Goal: Information Seeking & Learning: Learn about a topic

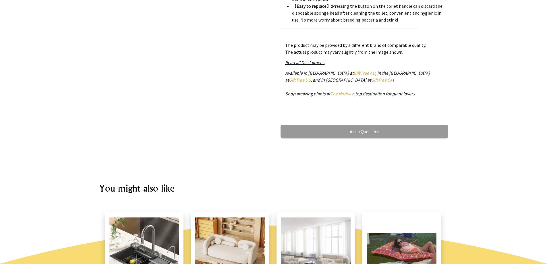
scroll to position [287, 0]
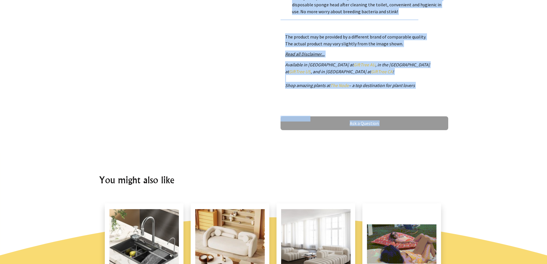
drag, startPoint x: 547, startPoint y: 132, endPoint x: 546, endPoint y: 162, distance: 29.3
click at [546, 166] on body "Hi there, Sign in 0 items $0.00 All Plants Collection Shop by Category 4" and S…" at bounding box center [273, 222] width 547 height 1018
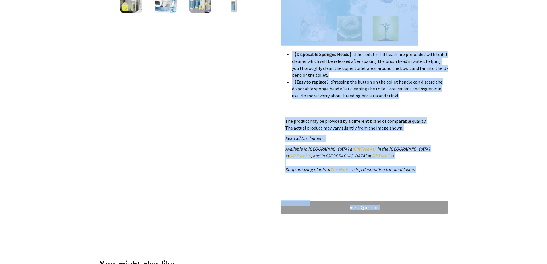
scroll to position [190, 0]
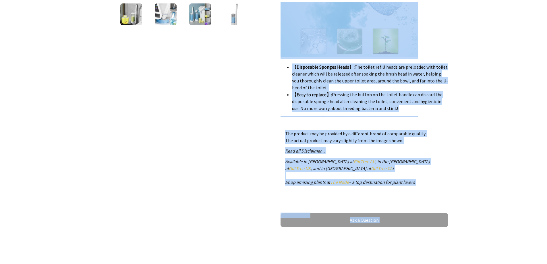
click at [492, 159] on div at bounding box center [273, 57] width 547 height 383
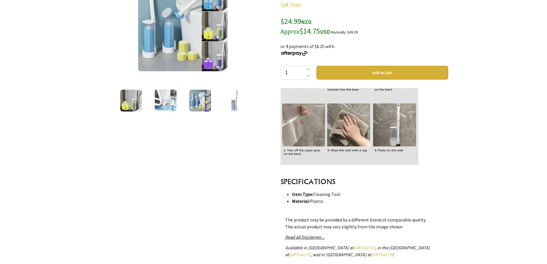
scroll to position [484, 0]
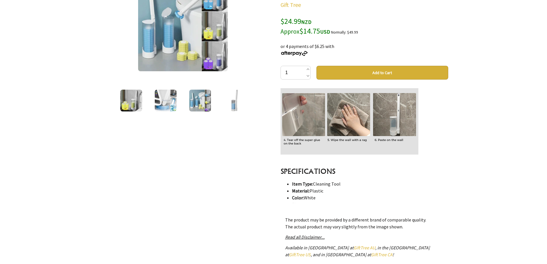
drag, startPoint x: 344, startPoint y: 182, endPoint x: 320, endPoint y: 186, distance: 23.9
click at [315, 186] on li "Item Type: Cleaning Tool" at bounding box center [370, 183] width 156 height 7
drag, startPoint x: 359, startPoint y: 192, endPoint x: 351, endPoint y: 186, distance: 9.8
click at [359, 191] on li "Material: Plastic" at bounding box center [370, 190] width 156 height 7
drag, startPoint x: 346, startPoint y: 185, endPoint x: 313, endPoint y: 186, distance: 33.3
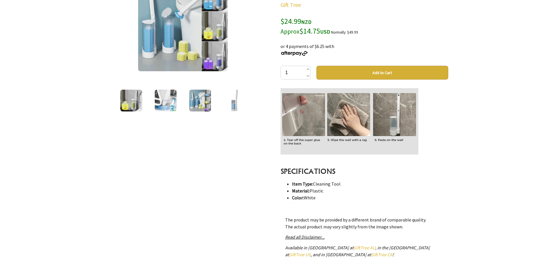
click at [313, 186] on li "Item Type: Cleaning Tool" at bounding box center [370, 183] width 156 height 7
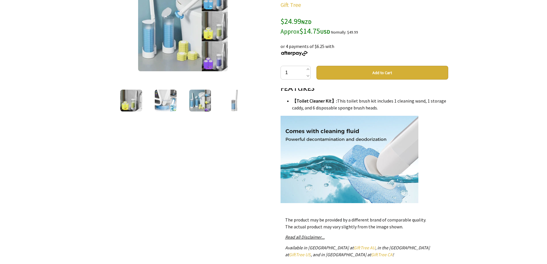
scroll to position [0, 0]
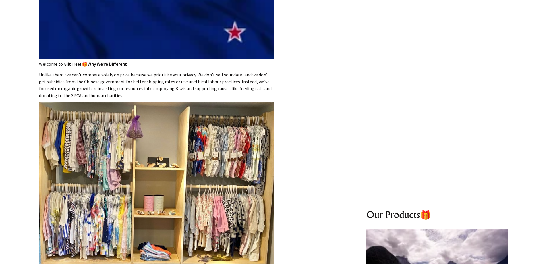
scroll to position [201, 0]
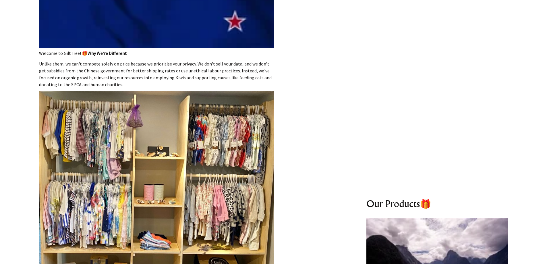
drag, startPoint x: 40, startPoint y: 63, endPoint x: 98, endPoint y: 84, distance: 62.0
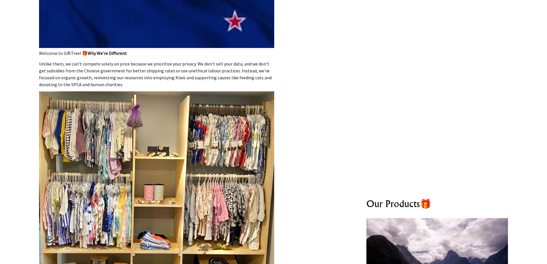
click at [98, 84] on p "Unlike them, we can't compete solely on price because we prioritise your privac…" at bounding box center [156, 74] width 235 height 28
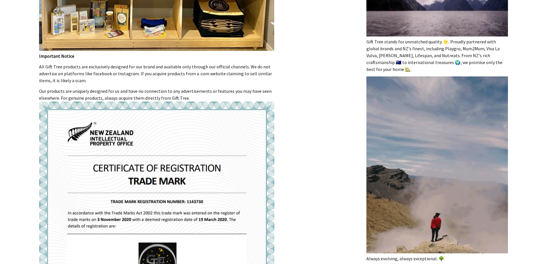
scroll to position [460, 0]
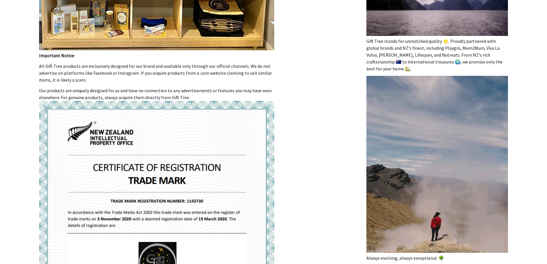
drag, startPoint x: 363, startPoint y: 46, endPoint x: 496, endPoint y: 64, distance: 134.0
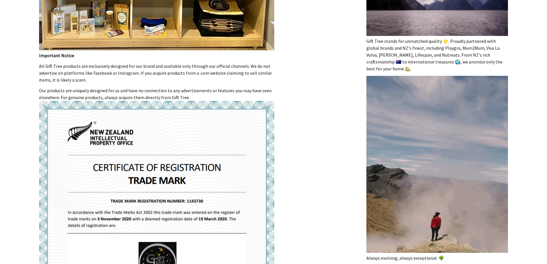
click at [496, 64] on div "Our Products🎁 Gift Tree stands for unmatched quality 🌟. Proudly partnered with …" at bounding box center [437, 256] width 229 height 723
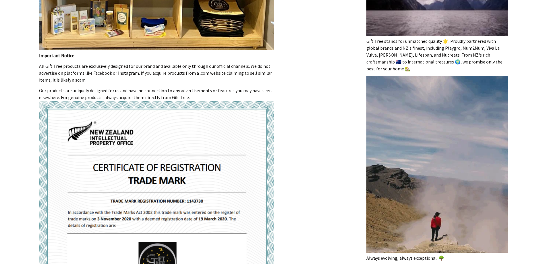
click at [355, 84] on div "Our Products🎁 Gift Tree stands for unmatched quality 🌟. Proudly partnered with …" at bounding box center [437, 256] width 229 height 723
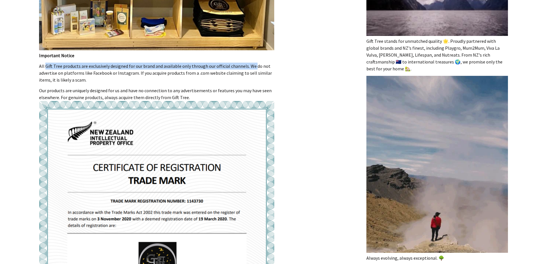
drag, startPoint x: 39, startPoint y: 65, endPoint x: 246, endPoint y: 65, distance: 207.2
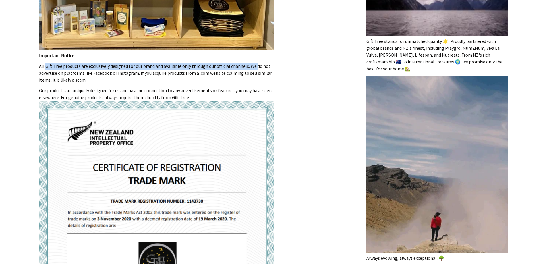
click at [246, 65] on div "🌳 About us Welcome to GiftTree! 🎁 Why We’re Different Unlike them, we can't com…" at bounding box center [156, 256] width 323 height 1328
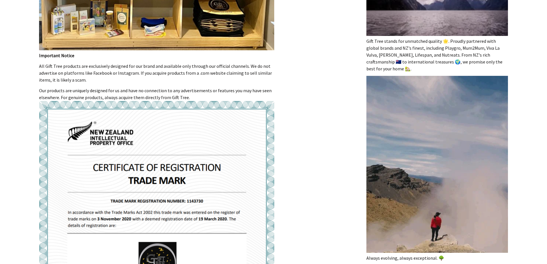
click at [304, 97] on div "🌳 About us Welcome to GiftTree! 🎁 Why We’re Different Unlike them, we can't com…" at bounding box center [156, 256] width 323 height 1328
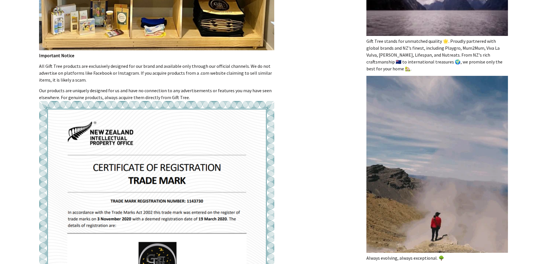
drag, startPoint x: 35, startPoint y: 89, endPoint x: 186, endPoint y: 96, distance: 151.0
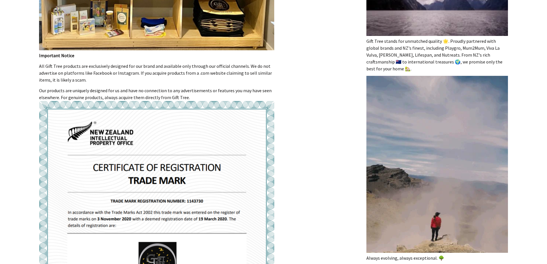
click at [186, 96] on div "🌳 About us Welcome to GiftTree! 🎁 Why We’re Different Unlike them, we can't com…" at bounding box center [156, 256] width 323 height 1328
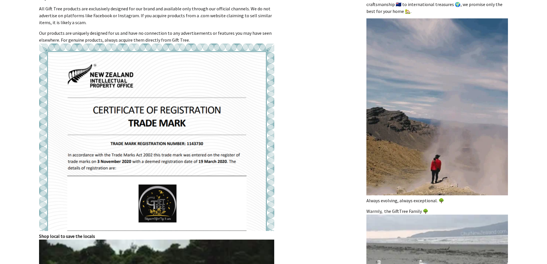
click at [288, 112] on div "🌳 About us Welcome to GiftTree! 🎁 Why We’re Different Unlike them, we can't com…" at bounding box center [156, 199] width 323 height 1328
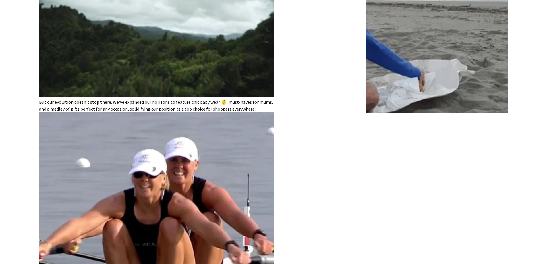
scroll to position [776, 0]
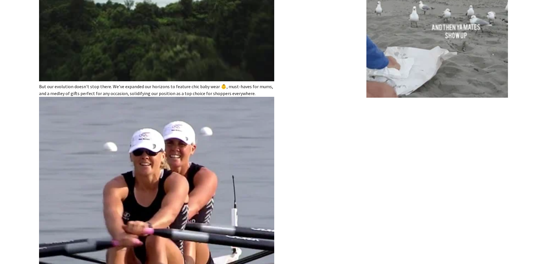
drag, startPoint x: 257, startPoint y: 90, endPoint x: 43, endPoint y: 85, distance: 214.1
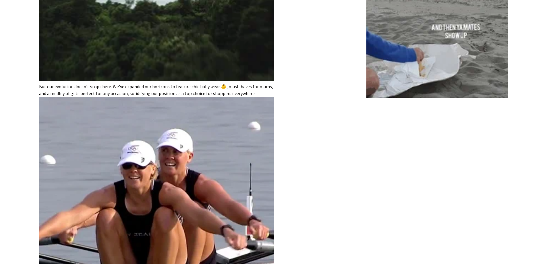
click at [40, 86] on p "Our products are uniquely designed for us and have no connection to any adverti…" at bounding box center [156, 141] width 235 height 740
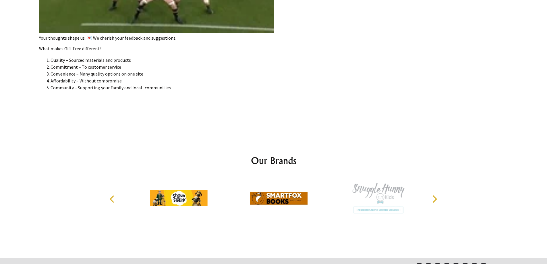
scroll to position [1267, 0]
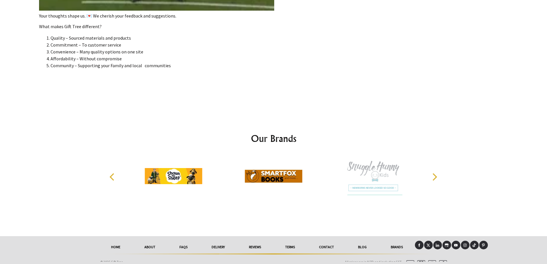
click at [437, 175] on icon "Next" at bounding box center [435, 176] width 5 height 7
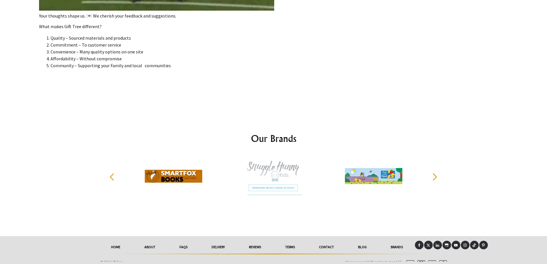
click at [435, 174] on icon "Next" at bounding box center [434, 176] width 7 height 7
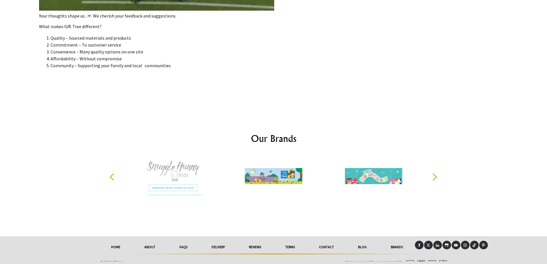
click at [435, 174] on icon "Next" at bounding box center [434, 176] width 7 height 7
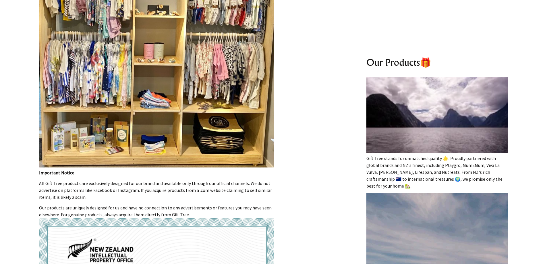
scroll to position [358, 0]
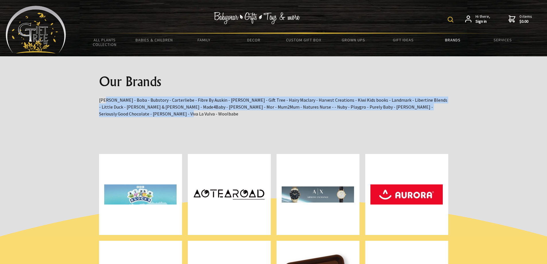
click at [100, 99] on p "Beatrix Potter - Boba - Bubstory - Carterliebe - Fibre By Auskin - Franjos - Gi…" at bounding box center [273, 107] width 349 height 21
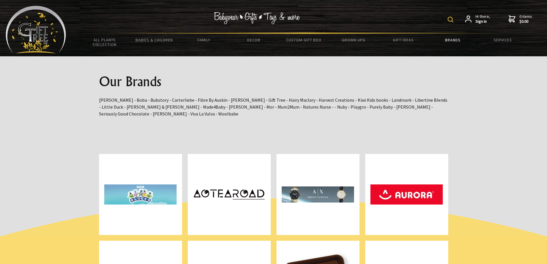
click at [471, 121] on div at bounding box center [273, 95] width 547 height 79
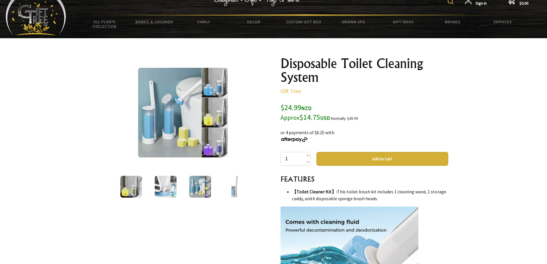
click at [170, 185] on img at bounding box center [166, 187] width 22 height 22
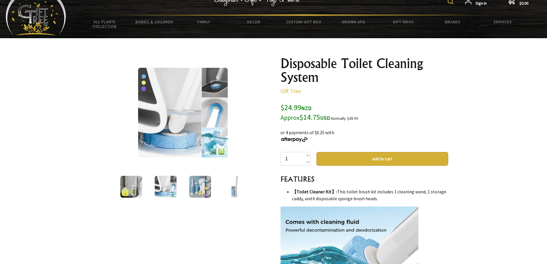
click at [178, 124] on img at bounding box center [183, 113] width 90 height 90
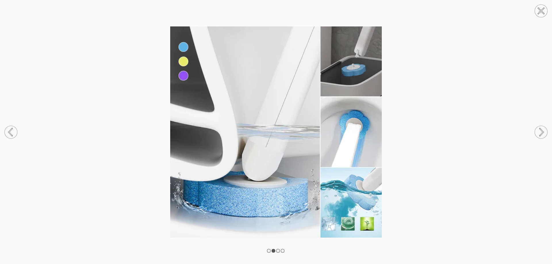
click at [538, 131] on circle at bounding box center [540, 132] width 13 height 13
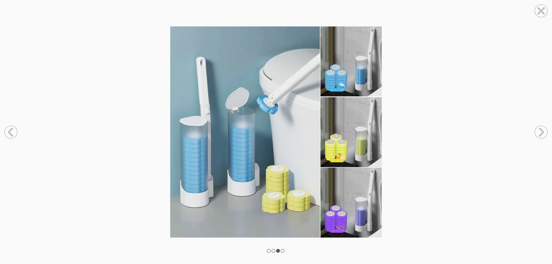
click at [538, 133] on circle at bounding box center [540, 132] width 13 height 13
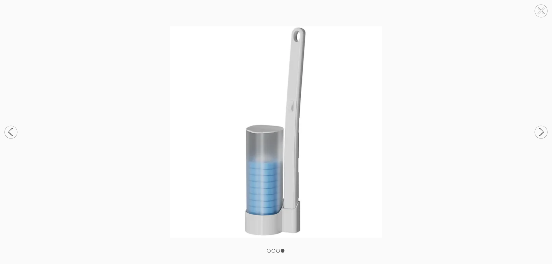
click at [543, 133] on circle at bounding box center [540, 132] width 13 height 13
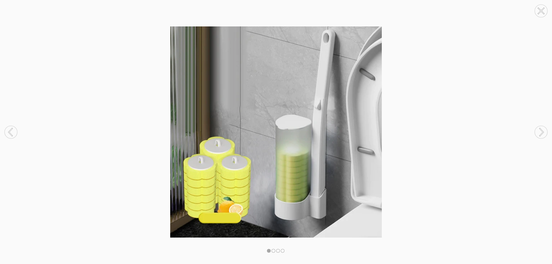
click at [543, 133] on circle at bounding box center [540, 132] width 13 height 13
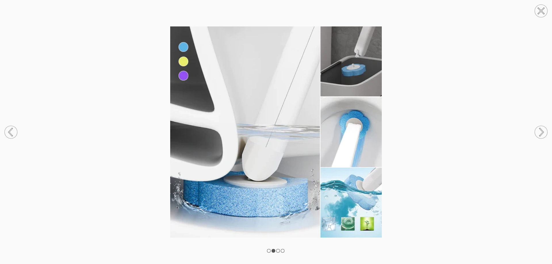
click at [539, 8] on circle at bounding box center [540, 11] width 13 height 13
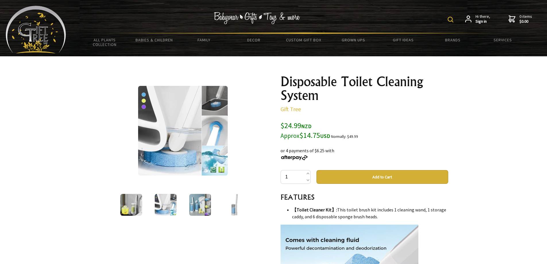
click at [134, 205] on img at bounding box center [131, 205] width 22 height 22
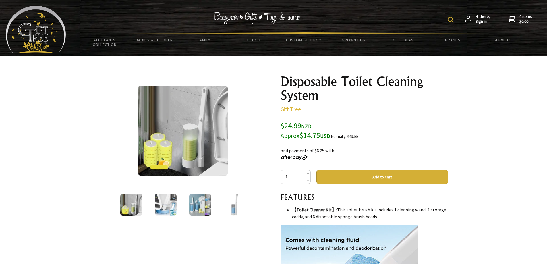
click at [231, 206] on img at bounding box center [235, 205] width 22 height 22
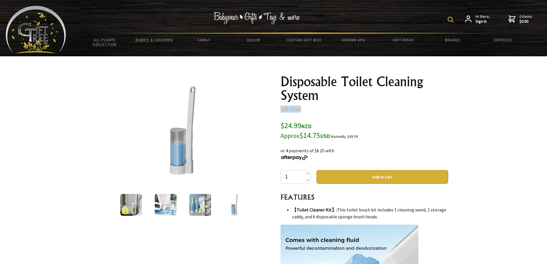
drag, startPoint x: 284, startPoint y: 110, endPoint x: 281, endPoint y: 111, distance: 3.0
click at [281, 111] on p "Gift Tree" at bounding box center [365, 109] width 168 height 7
